Goal: Task Accomplishment & Management: Manage account settings

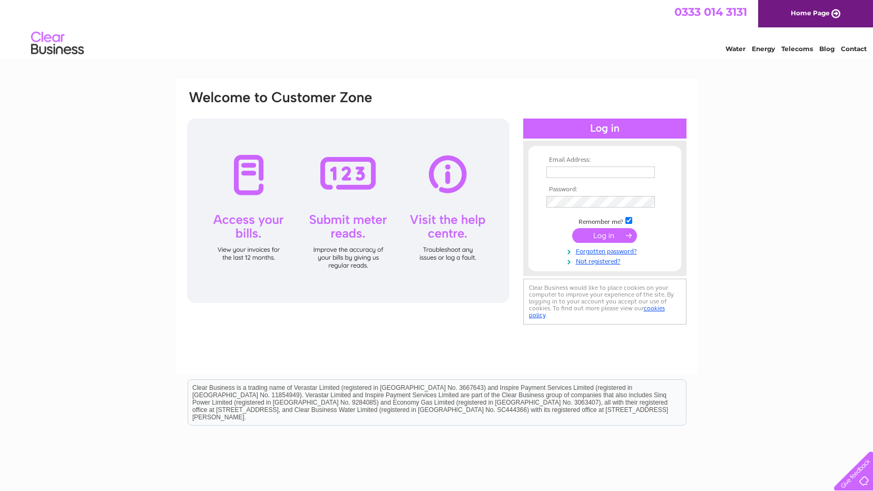
type input "barry@customworks.co.uk"
click at [601, 239] on input "submit" at bounding box center [604, 235] width 65 height 15
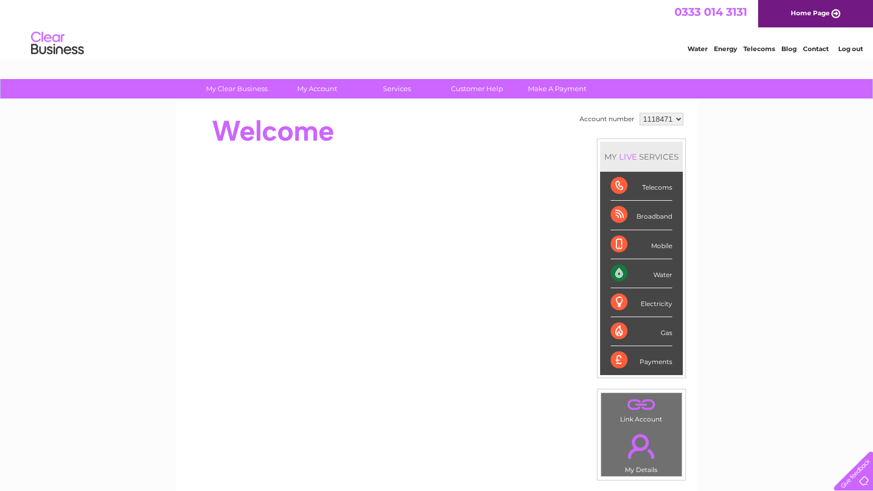
click at [613, 358] on div "Payments" at bounding box center [641, 360] width 62 height 28
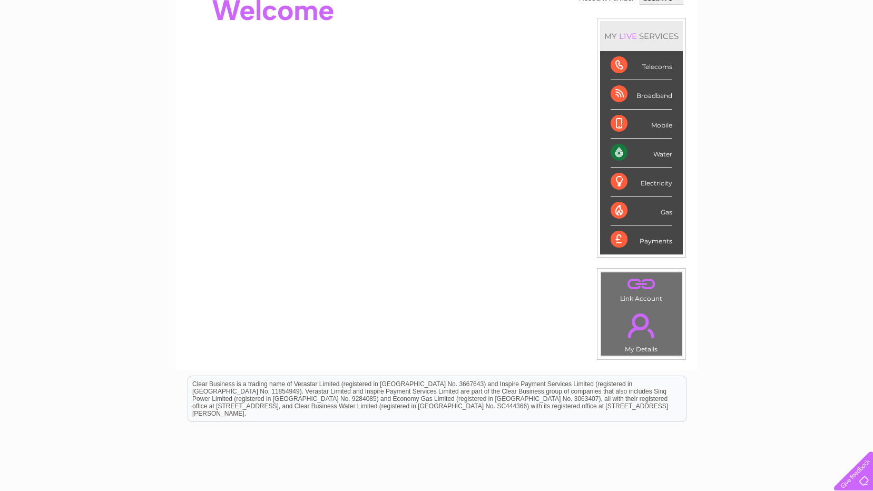
scroll to position [158, 0]
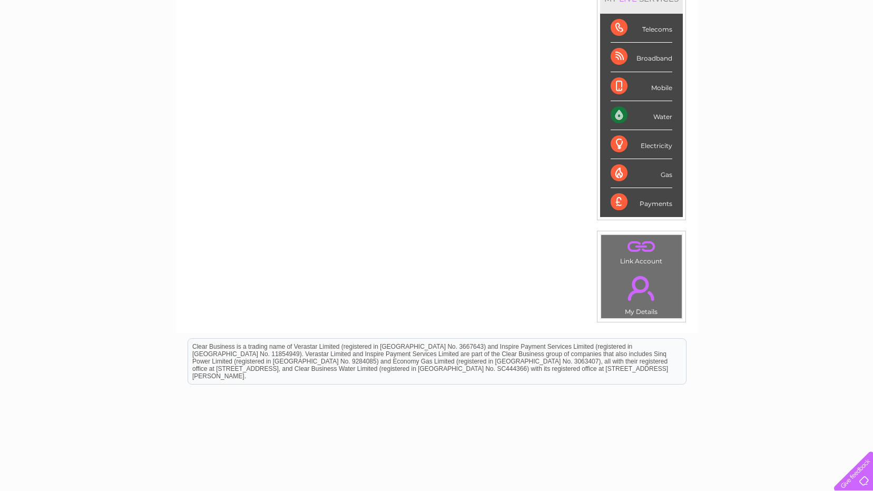
click at [643, 288] on link "." at bounding box center [641, 288] width 75 height 37
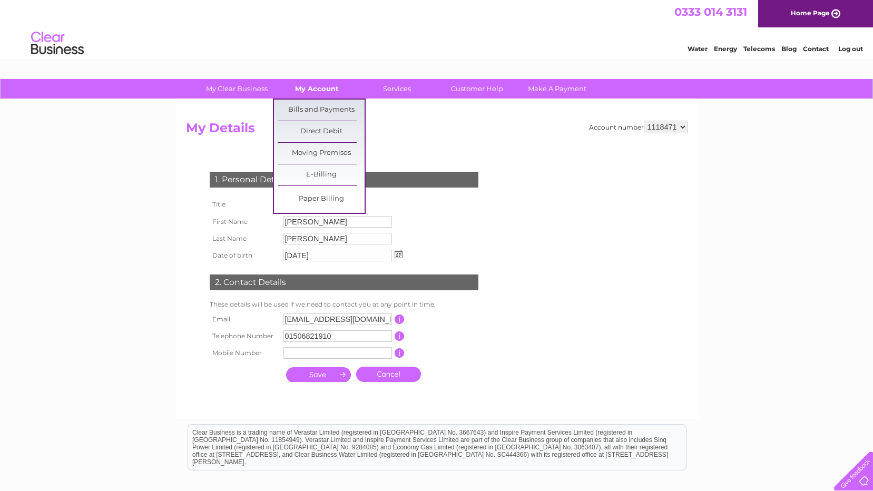
click at [315, 88] on link "My Account" at bounding box center [316, 88] width 87 height 19
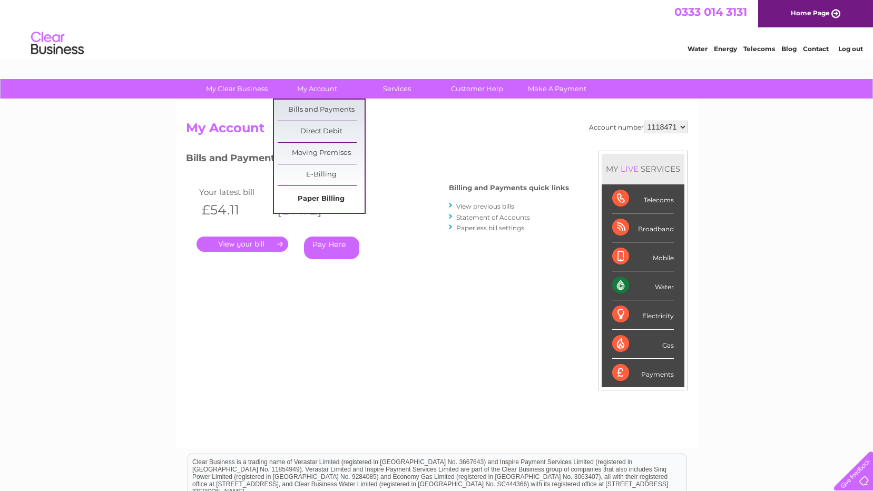
click at [334, 201] on link "Paper Billing" at bounding box center [321, 199] width 87 height 21
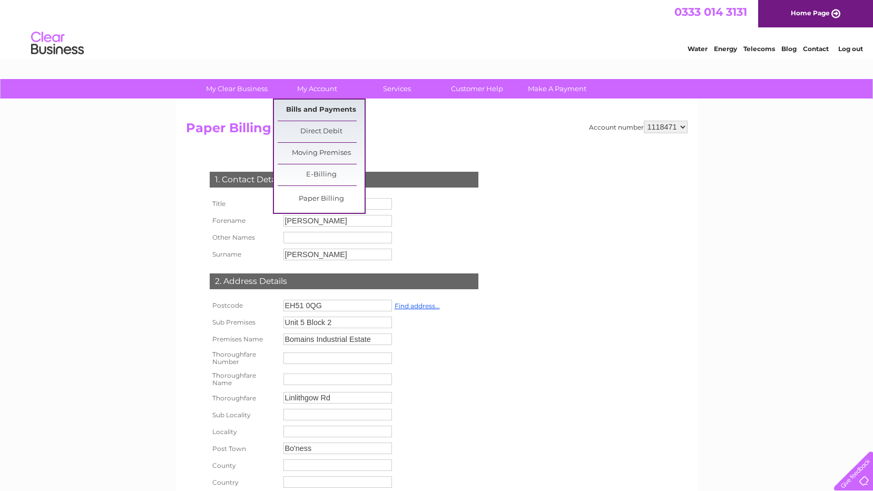
click at [337, 106] on link "Bills and Payments" at bounding box center [321, 110] width 87 height 21
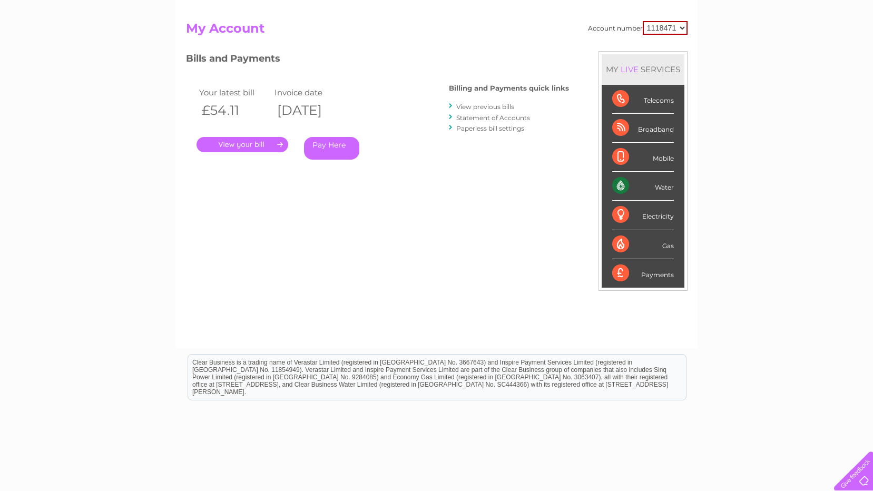
scroll to position [40, 0]
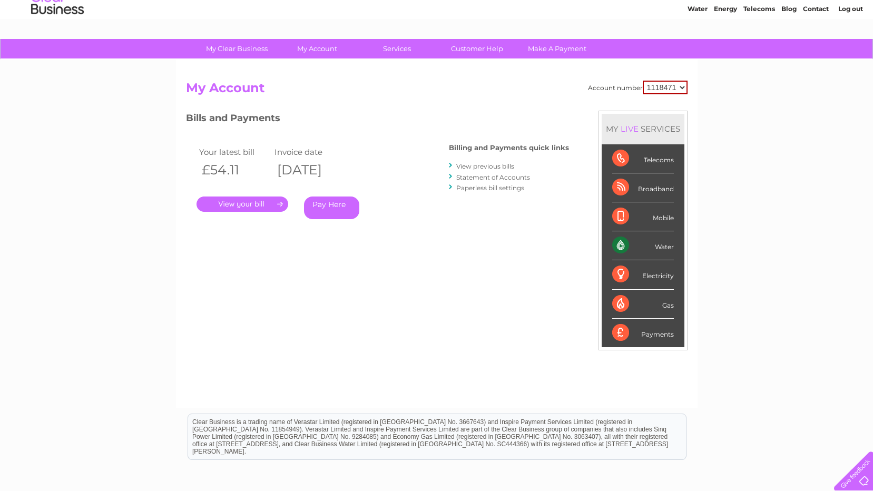
click at [281, 204] on link "." at bounding box center [242, 203] width 92 height 15
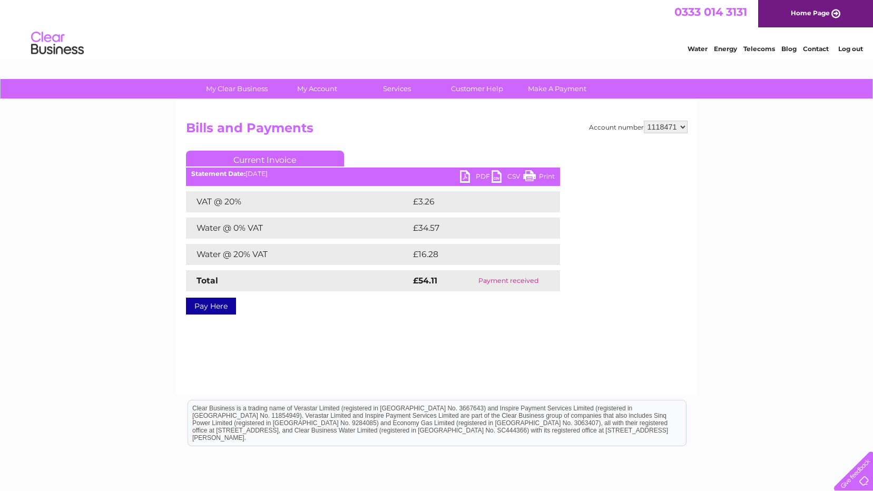
click at [472, 179] on link "PDF" at bounding box center [476, 177] width 32 height 15
